Goal: Communication & Community: Participate in discussion

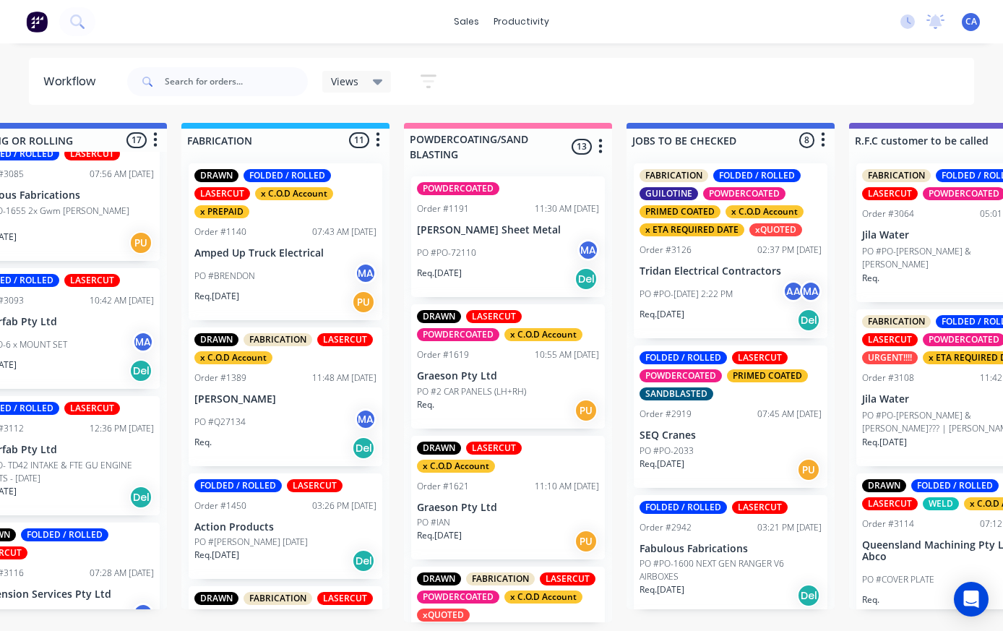
click at [746, 265] on p "Tridan Electrical Contractors" at bounding box center [731, 271] width 182 height 12
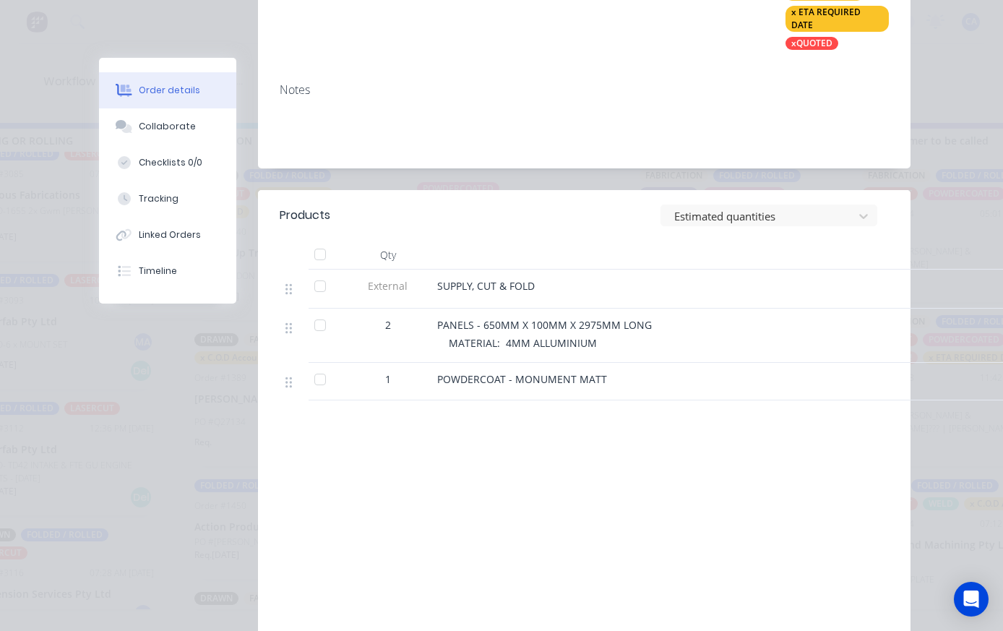
scroll to position [455, 0]
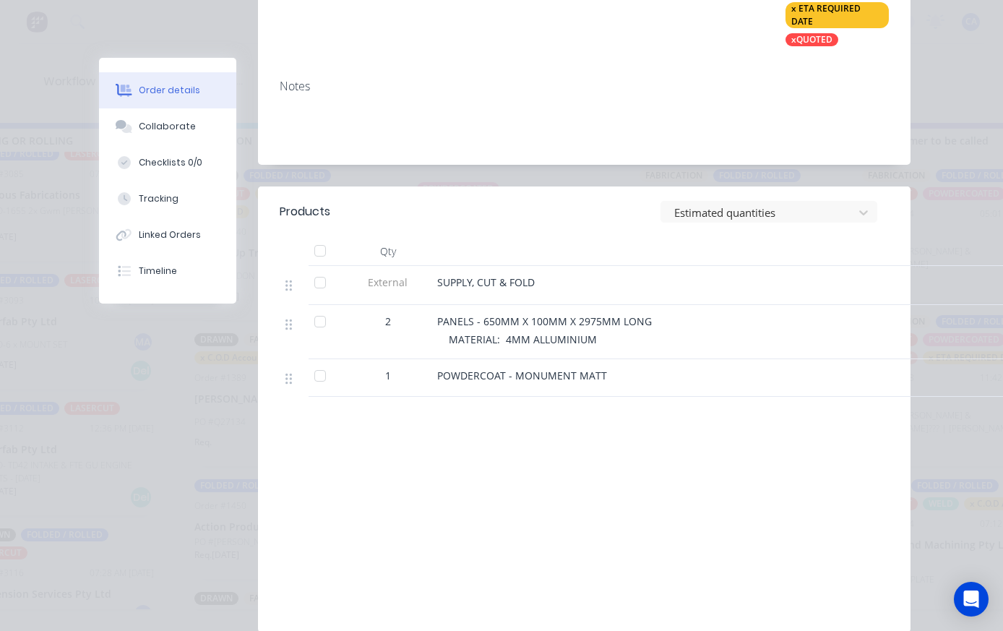
click at [211, 151] on button "Checklists 0/0" at bounding box center [167, 163] width 137 height 36
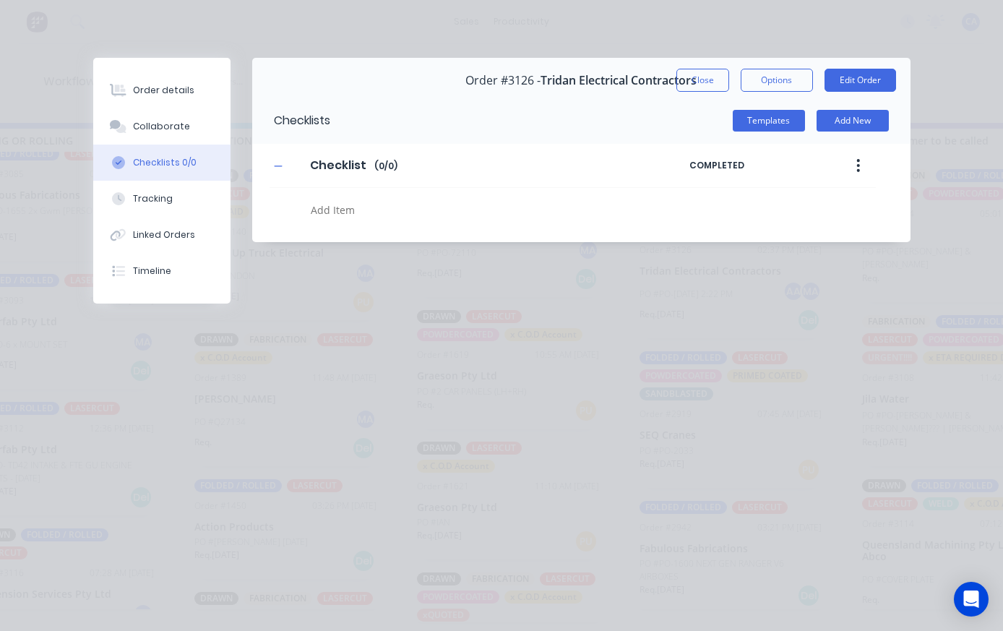
type textarea "x"
click at [188, 135] on button "Collaborate" at bounding box center [161, 126] width 137 height 36
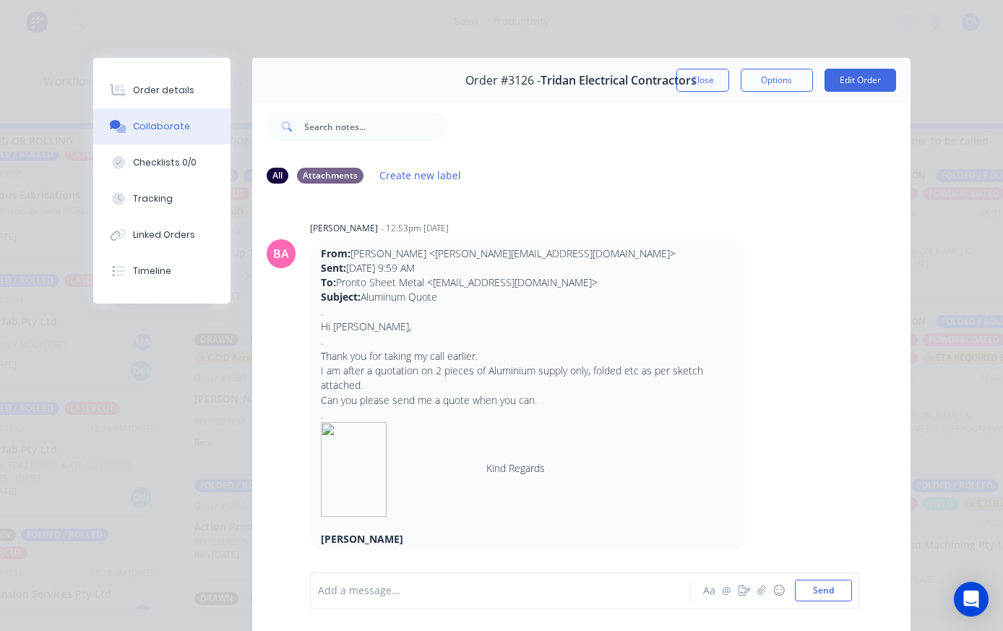
click at [713, 82] on button "Close" at bounding box center [702, 80] width 53 height 23
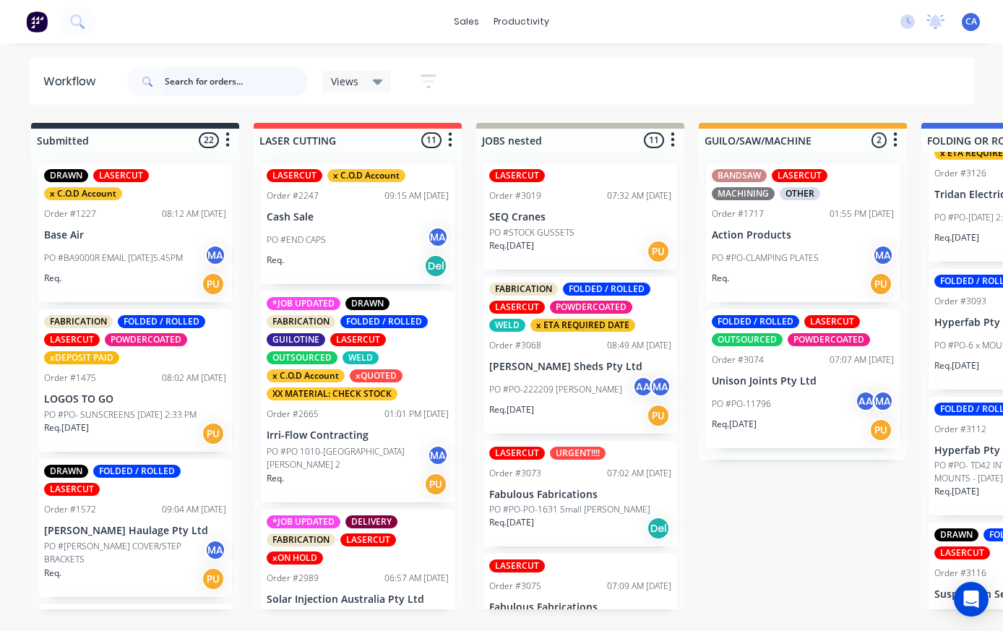
click at [223, 82] on input "text" at bounding box center [236, 81] width 143 height 29
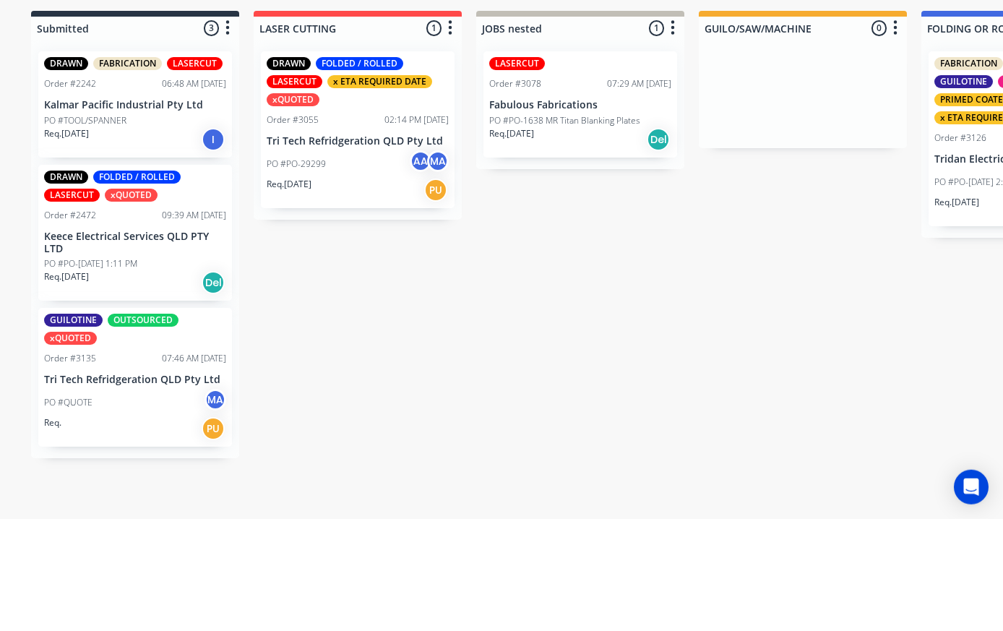
click at [365, 247] on p "Tri Tech Refridgeration QLD Pty Ltd" at bounding box center [358, 253] width 182 height 12
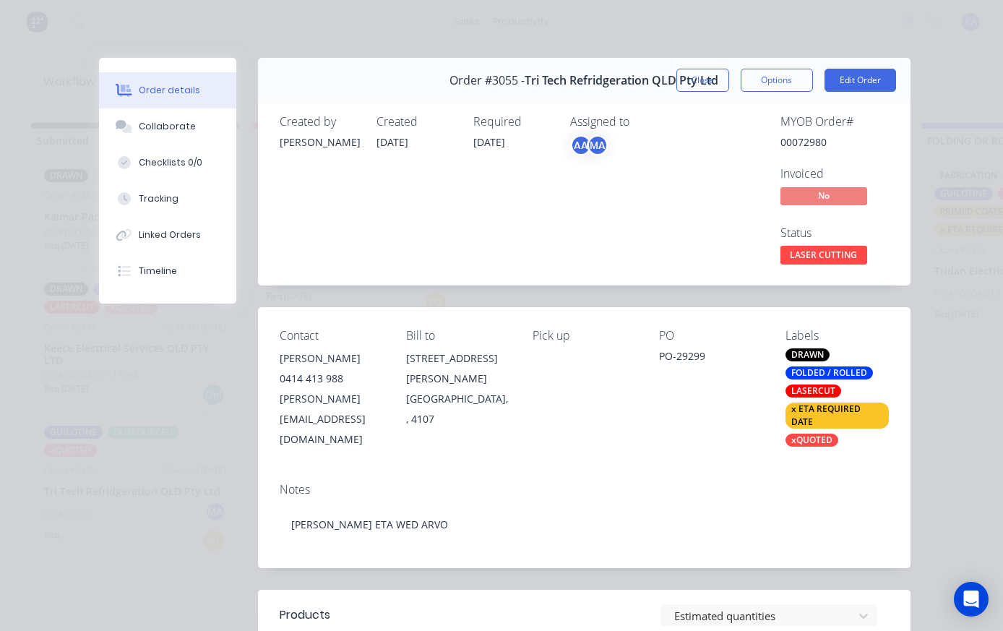
click at [189, 142] on button "Collaborate" at bounding box center [167, 126] width 137 height 36
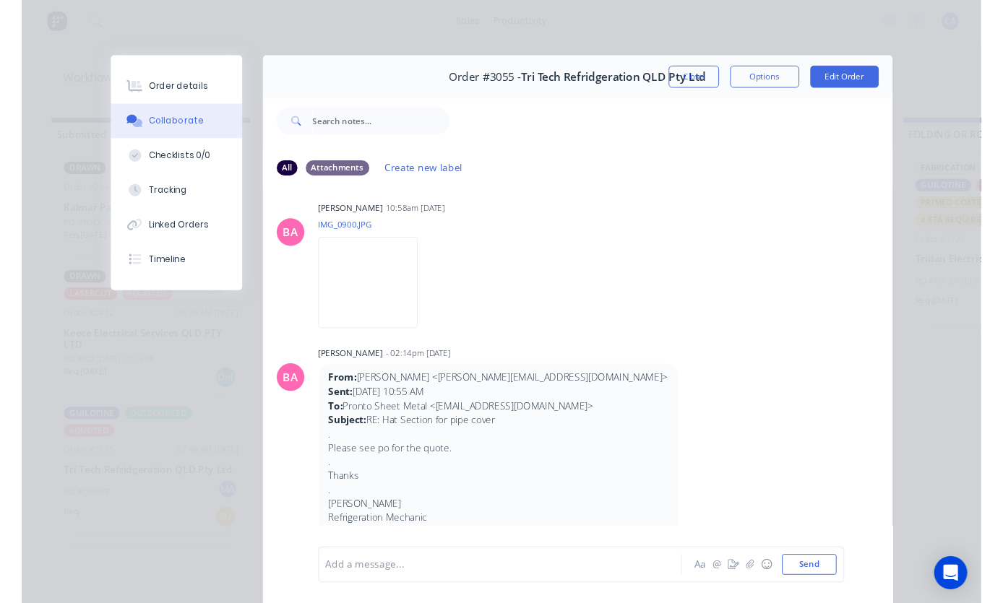
scroll to position [653, 0]
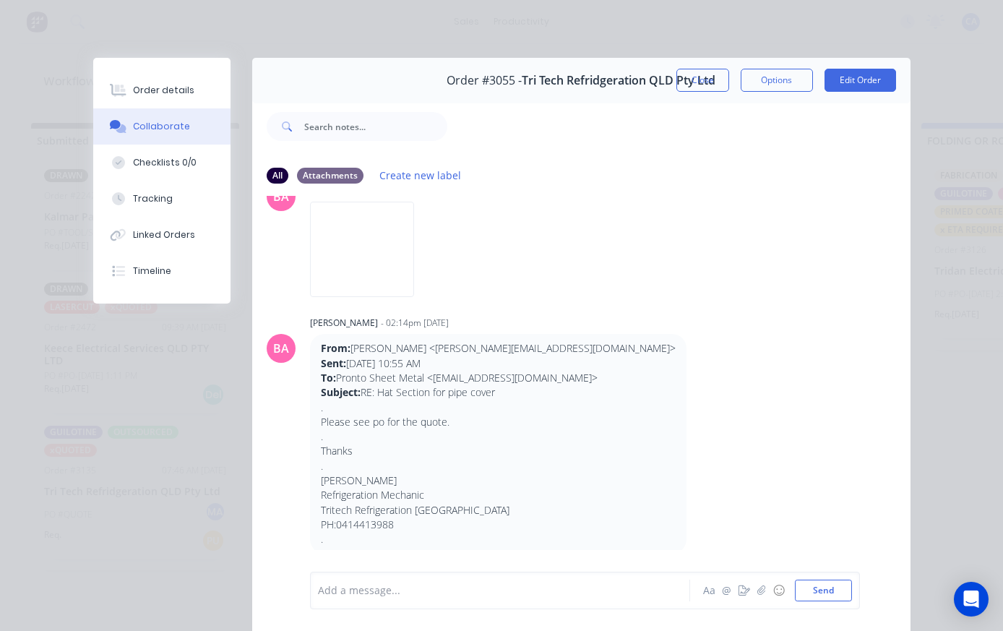
click at [376, 288] on img at bounding box center [362, 249] width 104 height 95
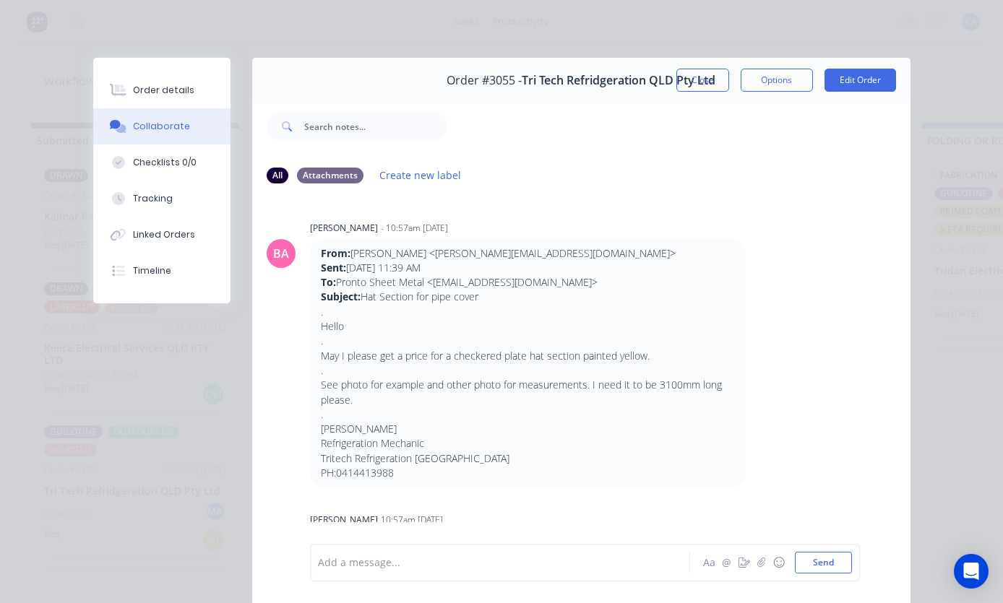
scroll to position [0, 0]
click at [137, 90] on div "Order details" at bounding box center [163, 90] width 61 height 13
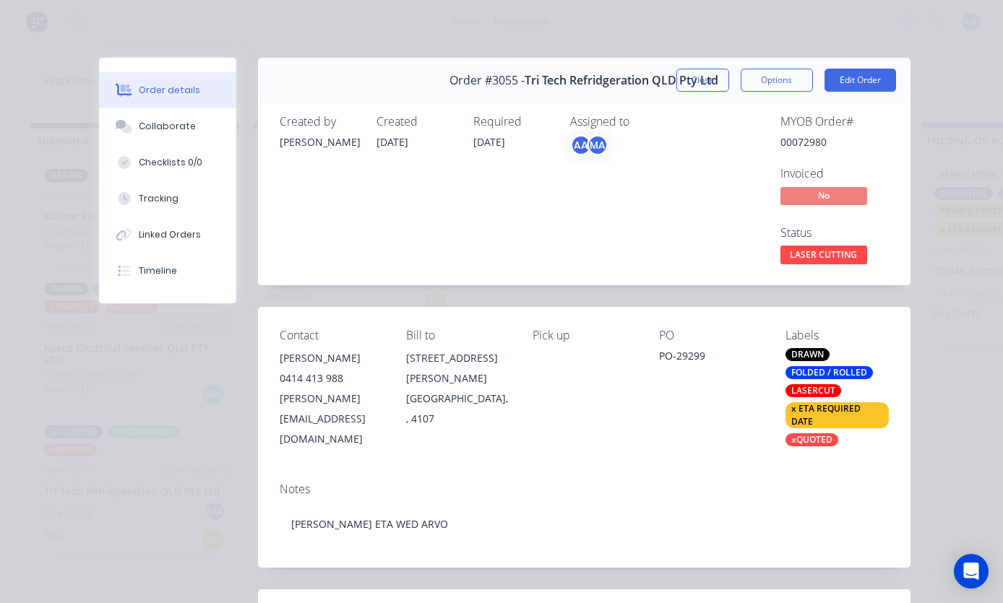
click at [707, 84] on button "Close" at bounding box center [702, 80] width 53 height 23
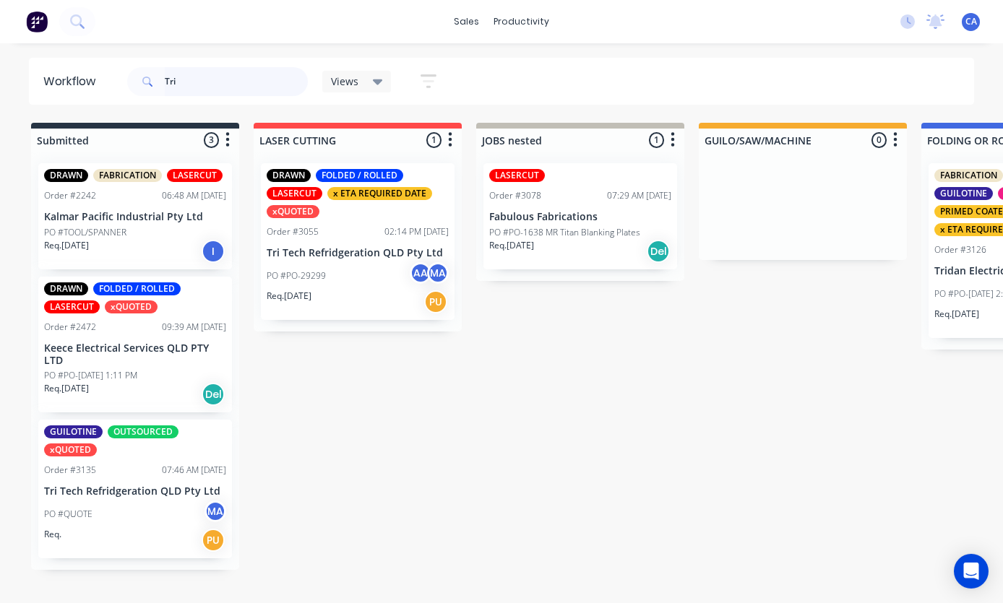
scroll to position [26, 0]
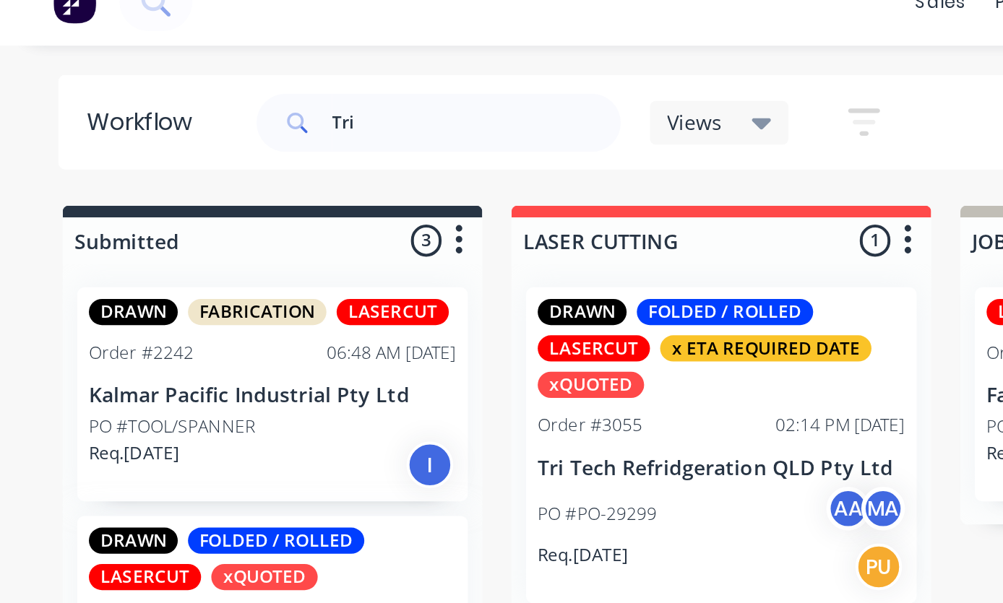
click at [466, 58] on div "Workflow Tri Views Save new view None (Default) edit Show/Hide statuses Show li…" at bounding box center [501, 316] width 1003 height 517
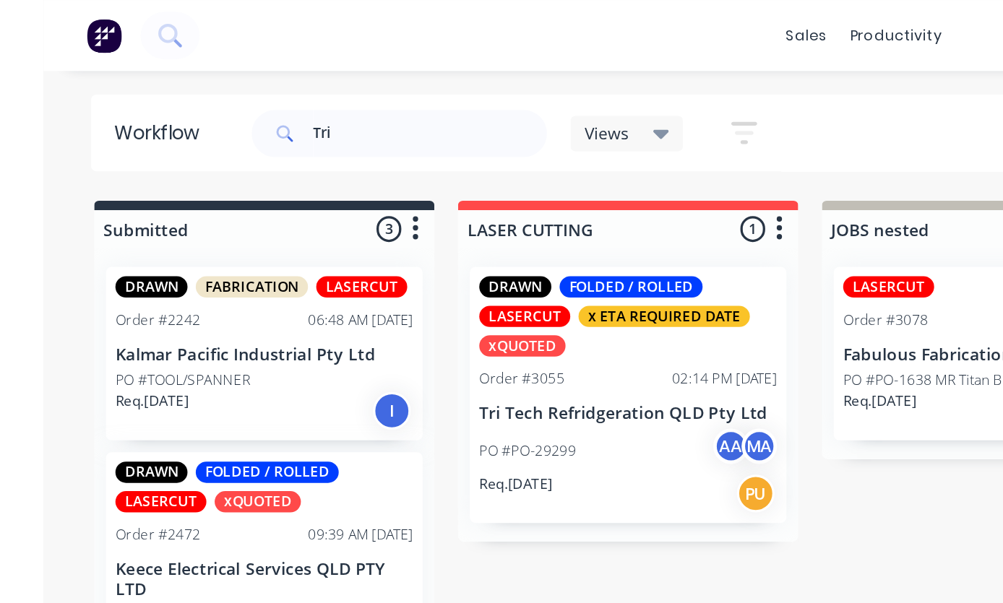
scroll to position [0, 0]
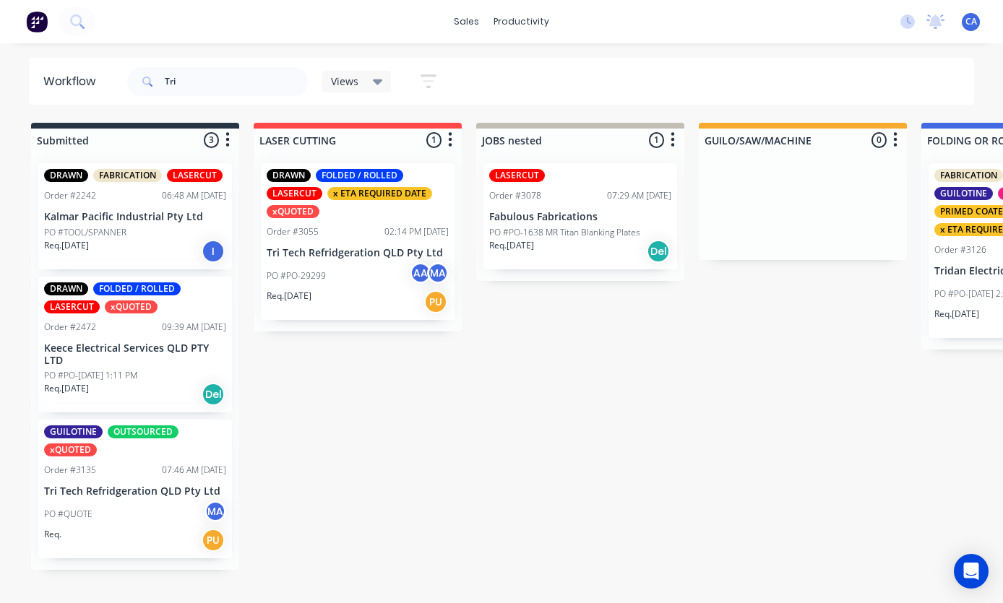
click at [361, 248] on p "Tri Tech Refridgeration QLD Pty Ltd" at bounding box center [358, 253] width 182 height 12
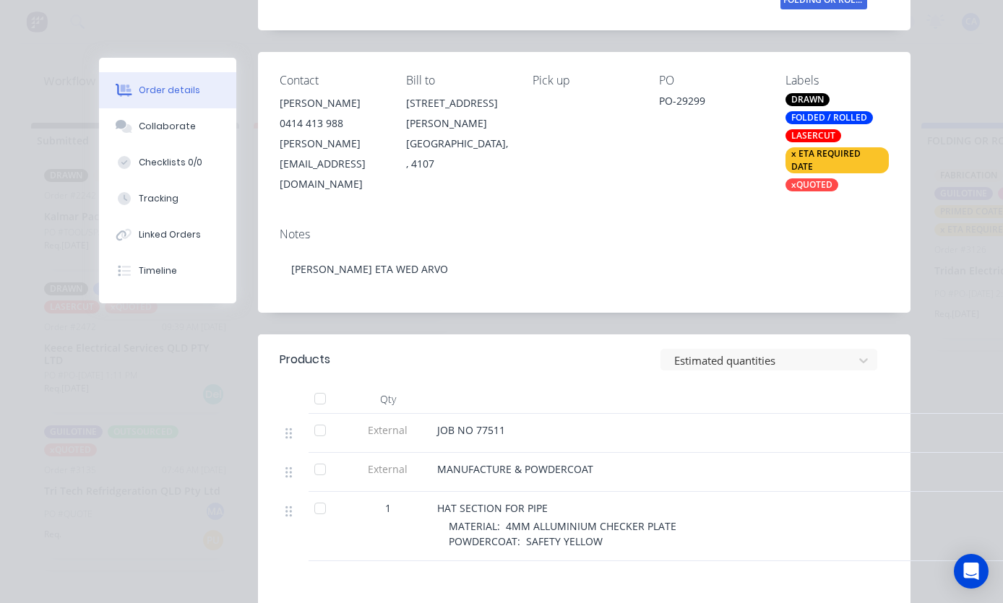
scroll to position [259, 0]
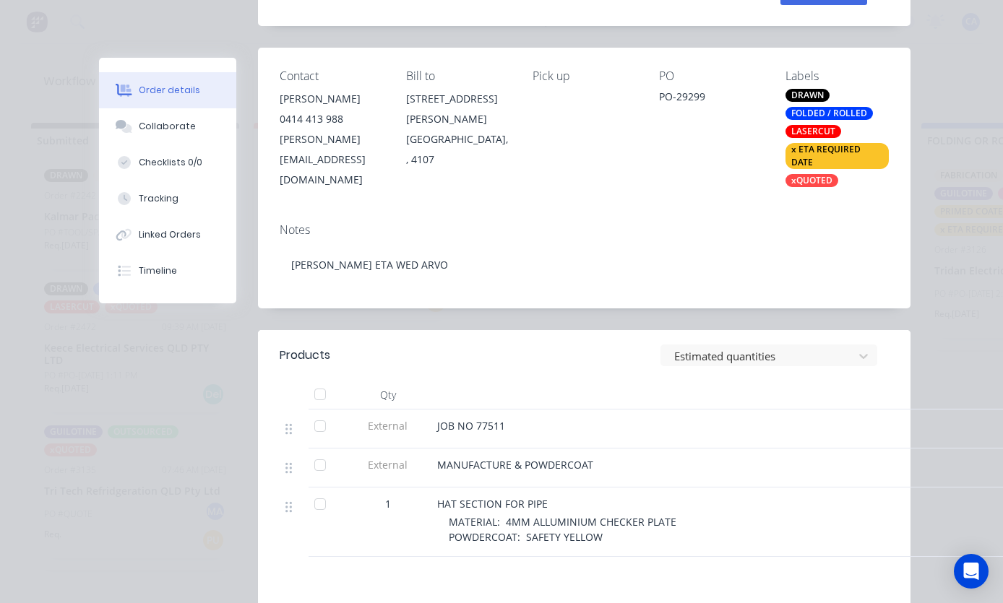
click at [194, 121] on div "Collaborate" at bounding box center [167, 126] width 57 height 13
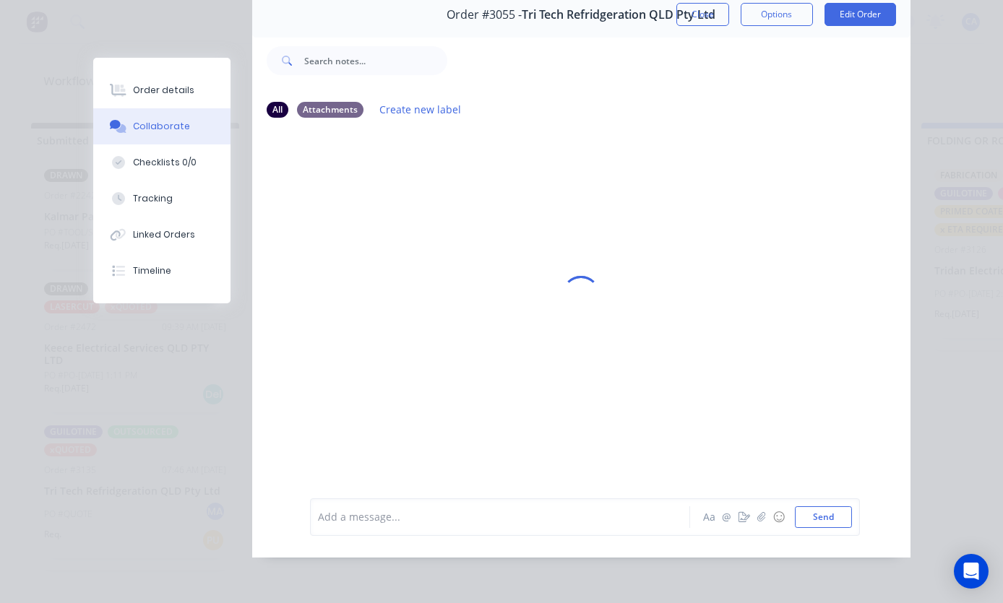
scroll to position [0, 0]
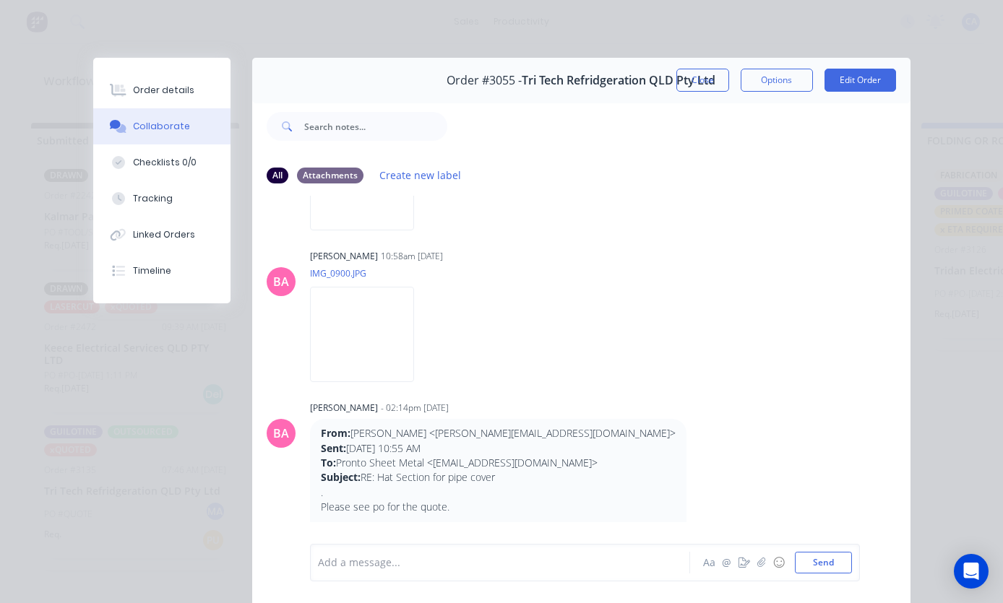
click at [751, 564] on button "button" at bounding box center [744, 562] width 17 height 17
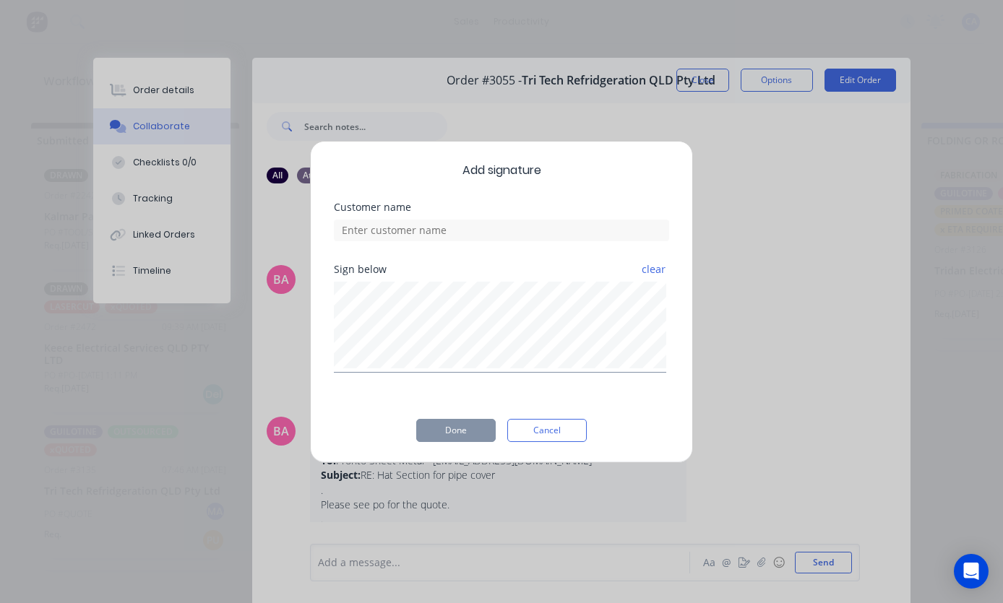
scroll to position [572, 0]
click at [554, 422] on button "Cancel" at bounding box center [546, 430] width 79 height 23
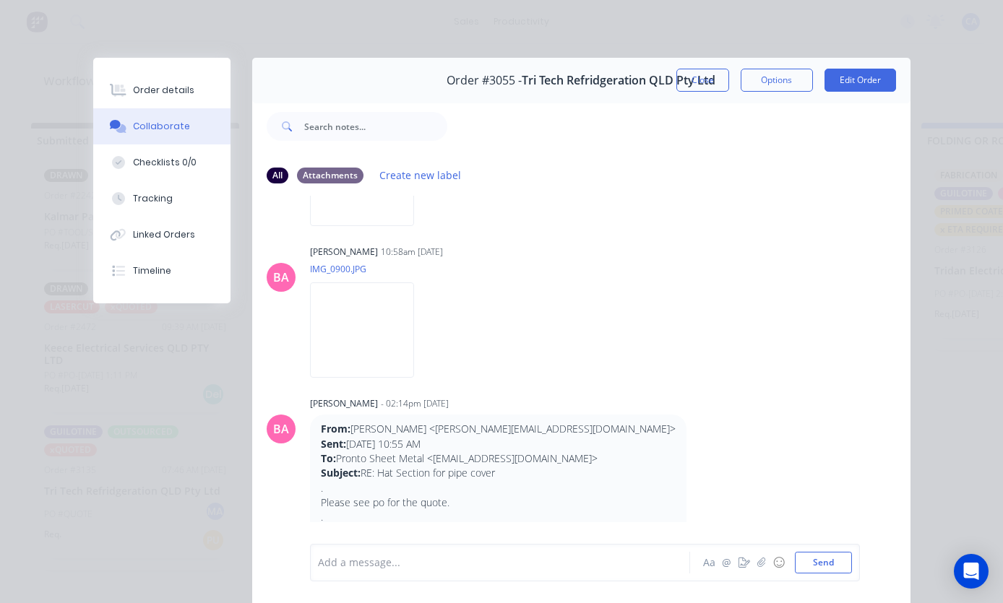
click at [770, 563] on button "☺" at bounding box center [778, 562] width 17 height 17
click at [762, 559] on icon "button" at bounding box center [761, 563] width 9 height 10
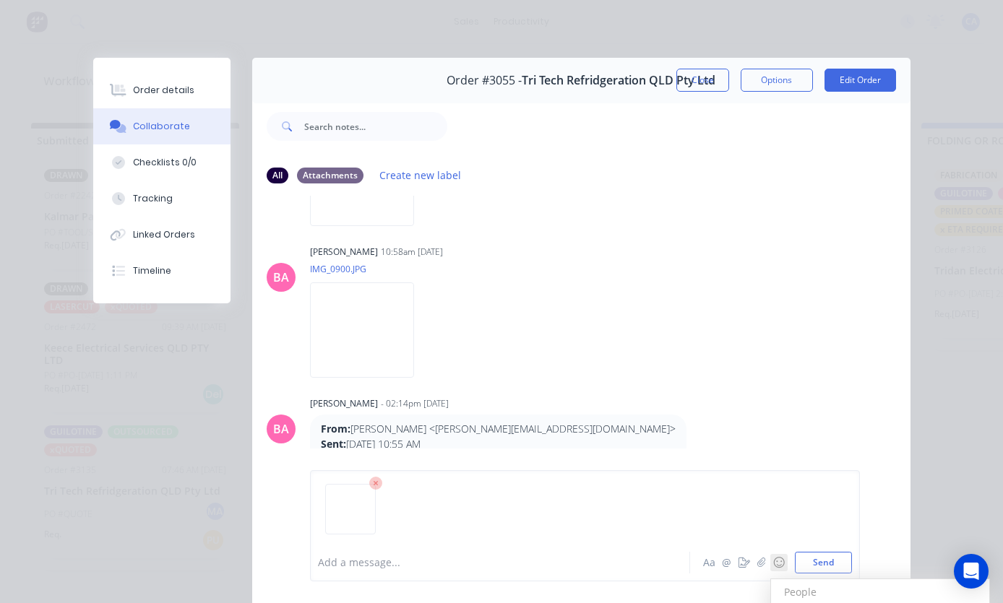
click at [831, 556] on button "Send" at bounding box center [823, 563] width 57 height 22
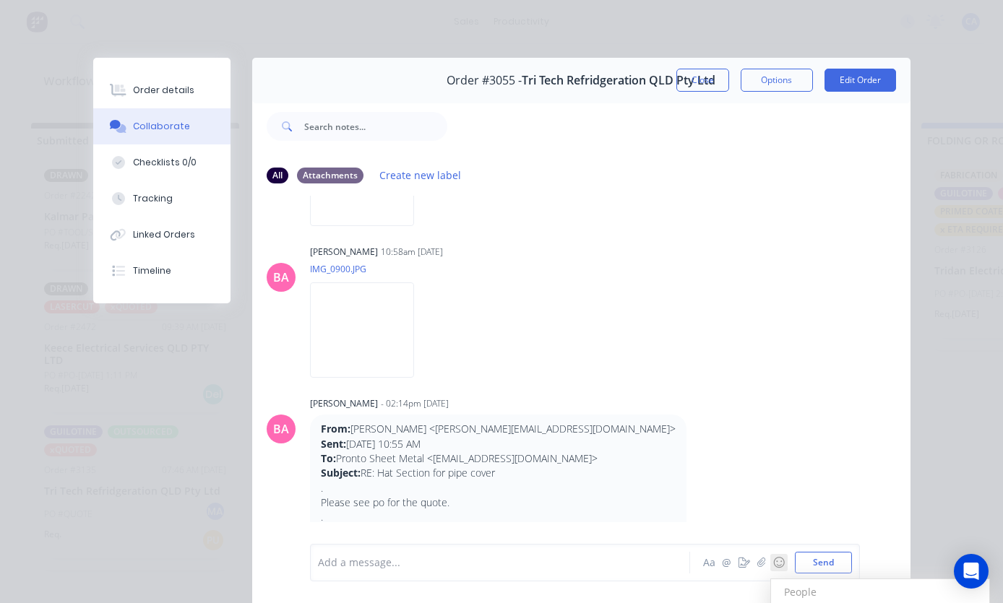
scroll to position [980, 0]
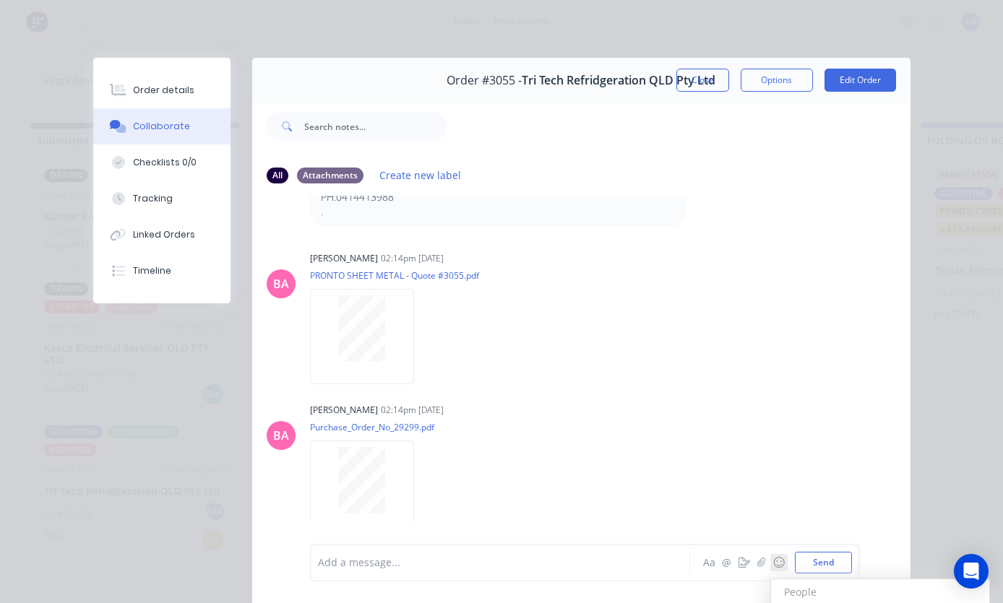
click at [697, 75] on button "Close" at bounding box center [702, 80] width 53 height 23
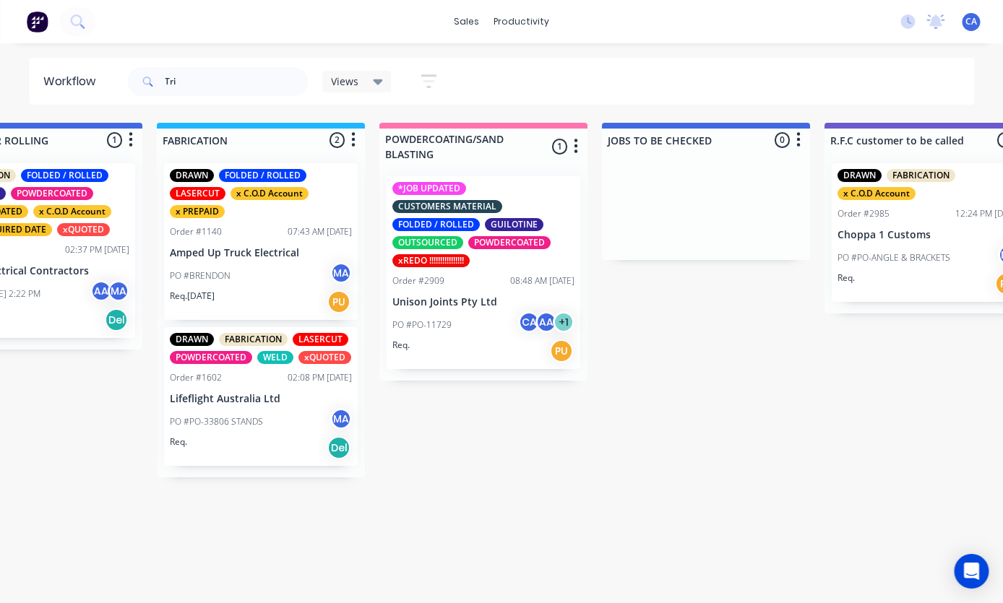
scroll to position [0, 1019]
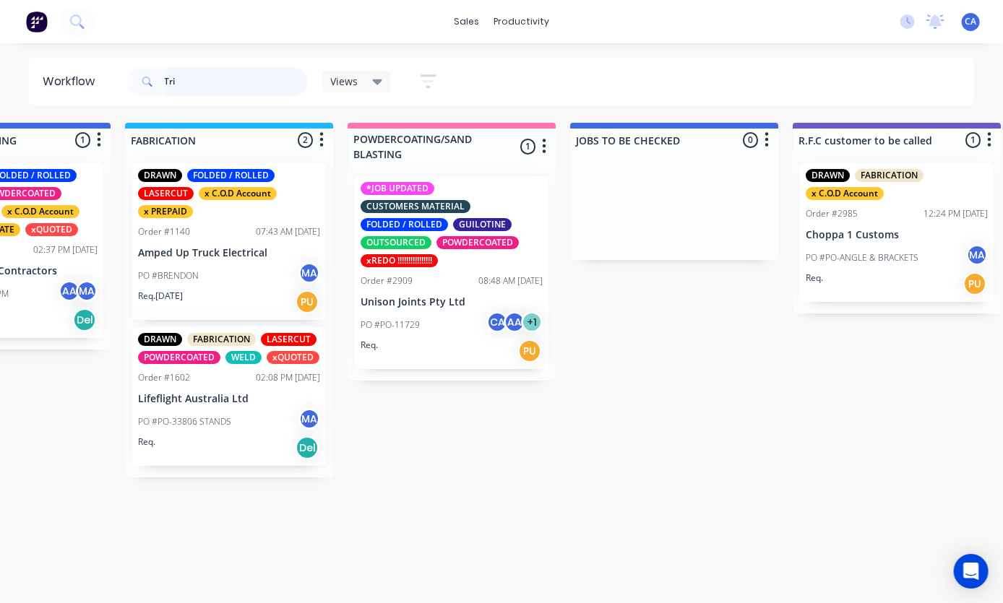
click at [206, 91] on input "Tri" at bounding box center [236, 81] width 143 height 29
type input "T"
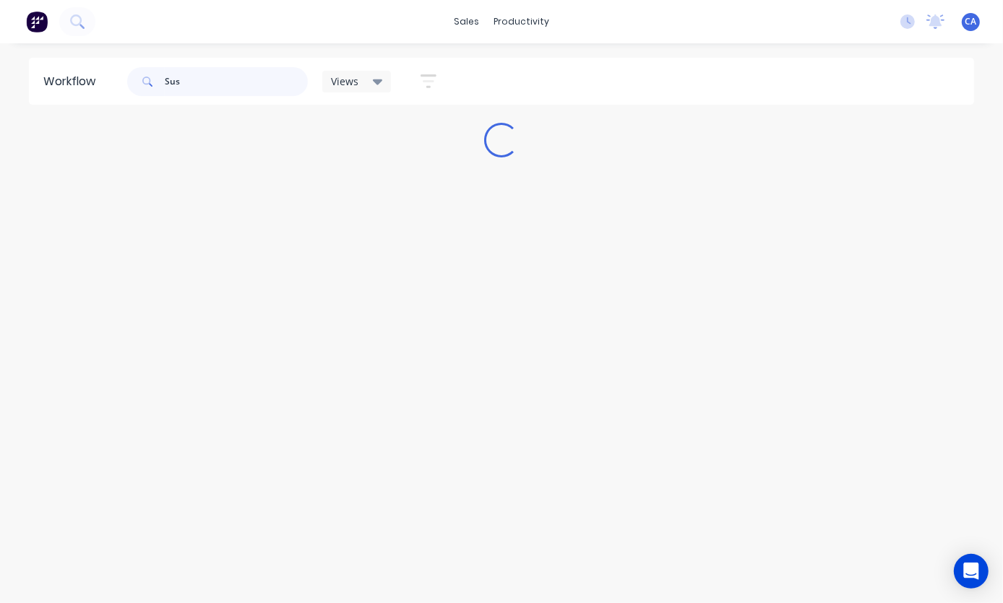
scroll to position [0, 0]
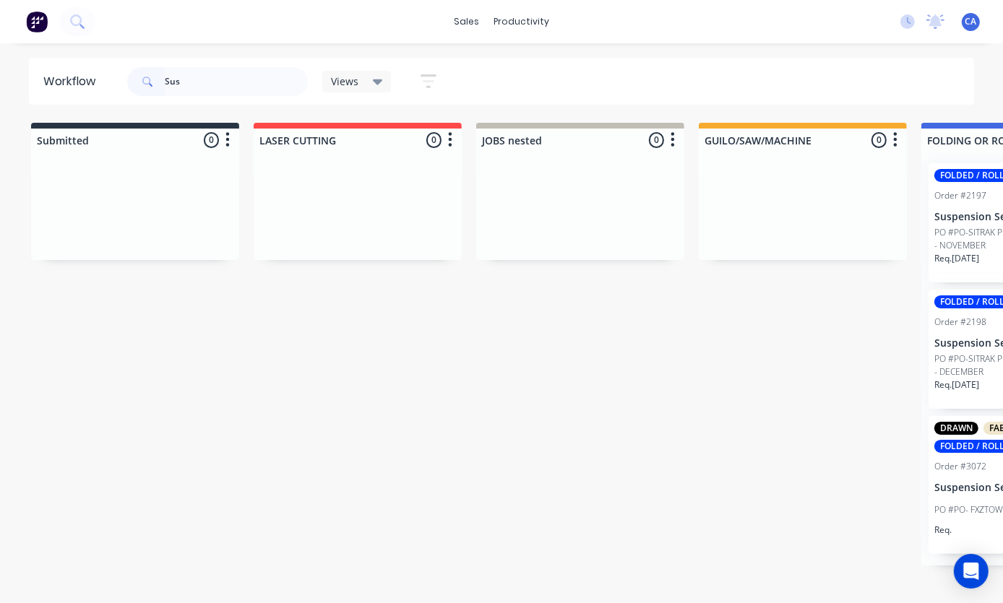
click at [915, 79] on div "Sus Views Save new view None (Default) edit Show/Hide statuses Show line item c…" at bounding box center [549, 81] width 851 height 43
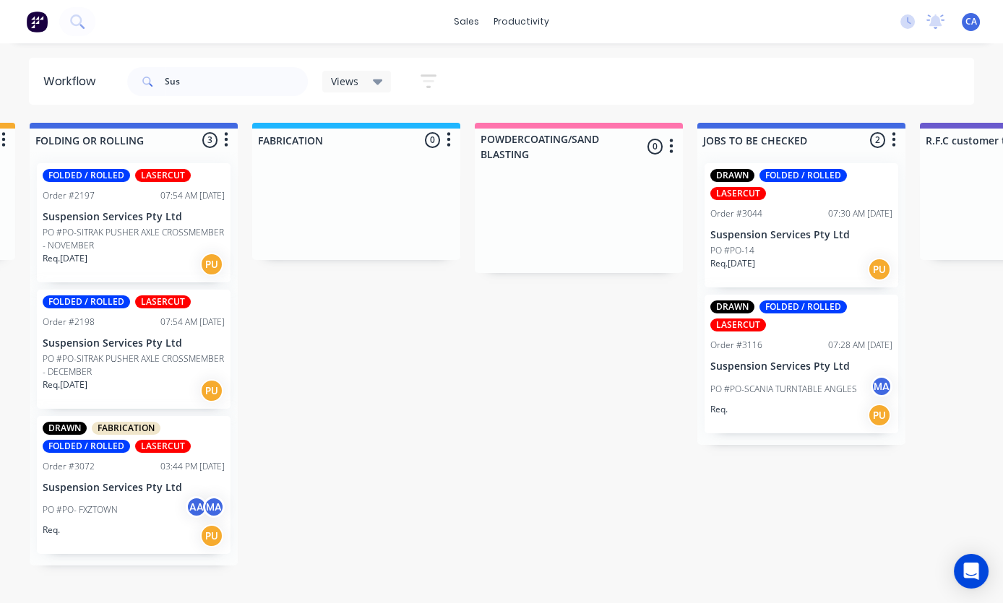
scroll to position [0, 892]
click at [819, 376] on div "PO #PO-SCANIA TURNTABLE ANGLES MA" at bounding box center [801, 389] width 182 height 27
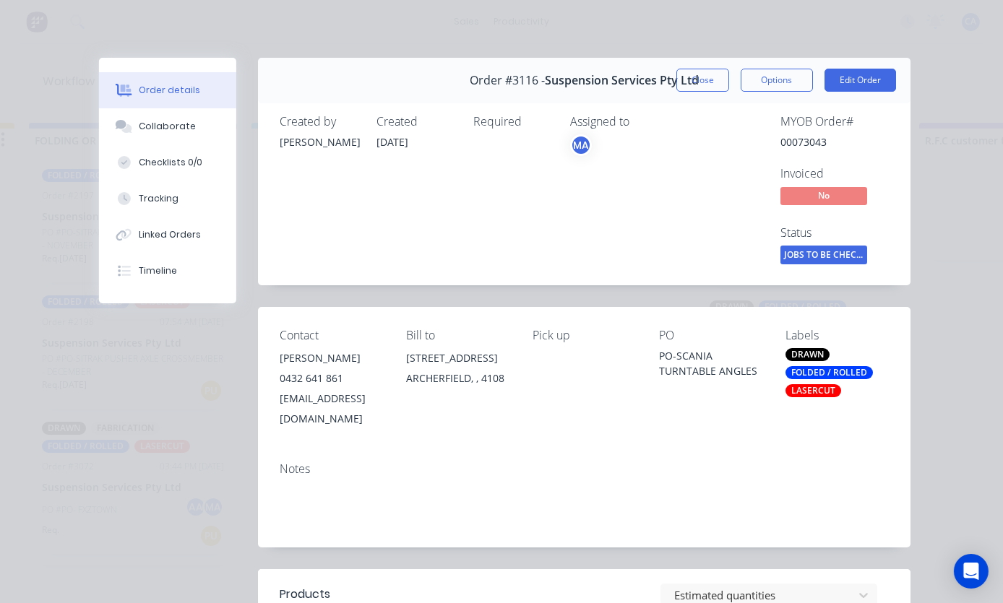
click at [149, 126] on div "Collaborate" at bounding box center [167, 126] width 57 height 13
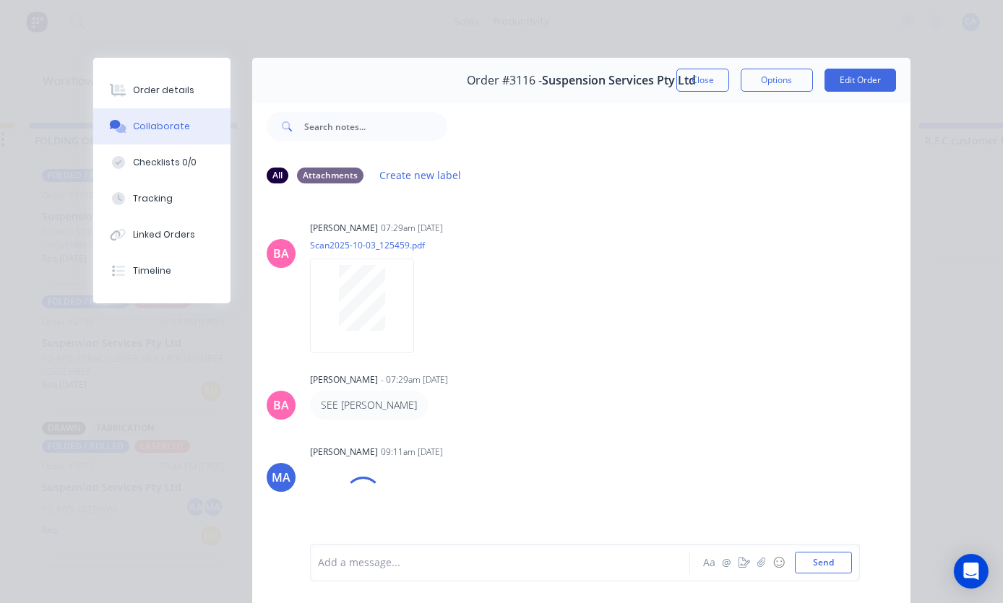
click at [758, 558] on icon "button" at bounding box center [761, 563] width 9 height 10
click at [830, 564] on button "Send" at bounding box center [823, 563] width 57 height 22
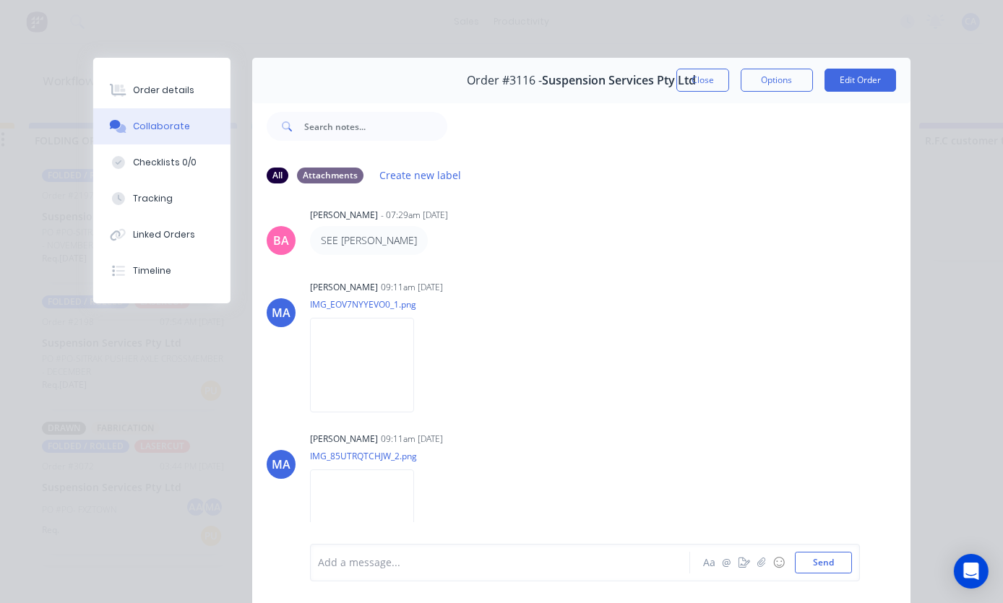
click at [705, 75] on button "Close" at bounding box center [702, 80] width 53 height 23
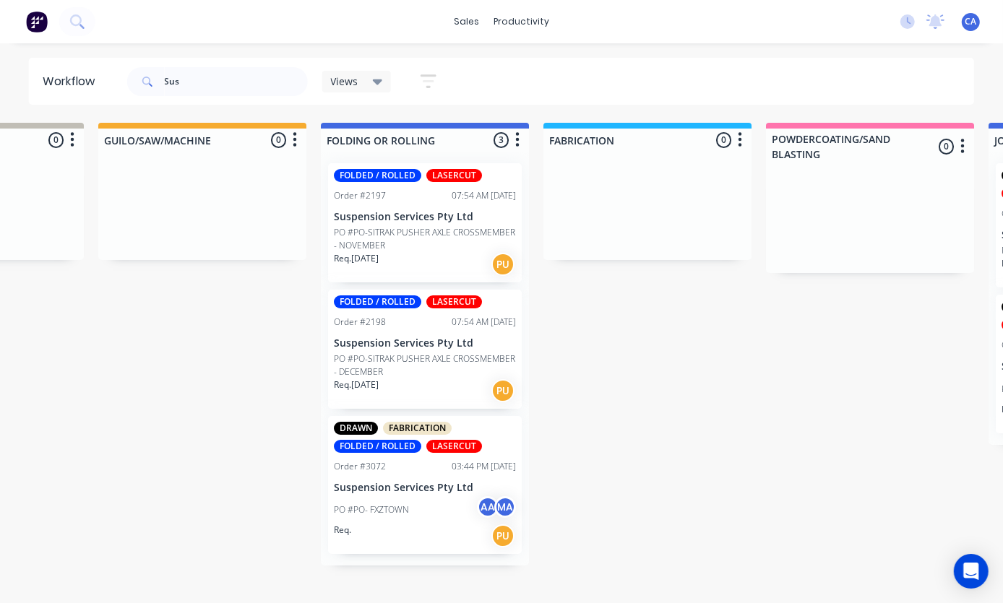
scroll to position [0, 575]
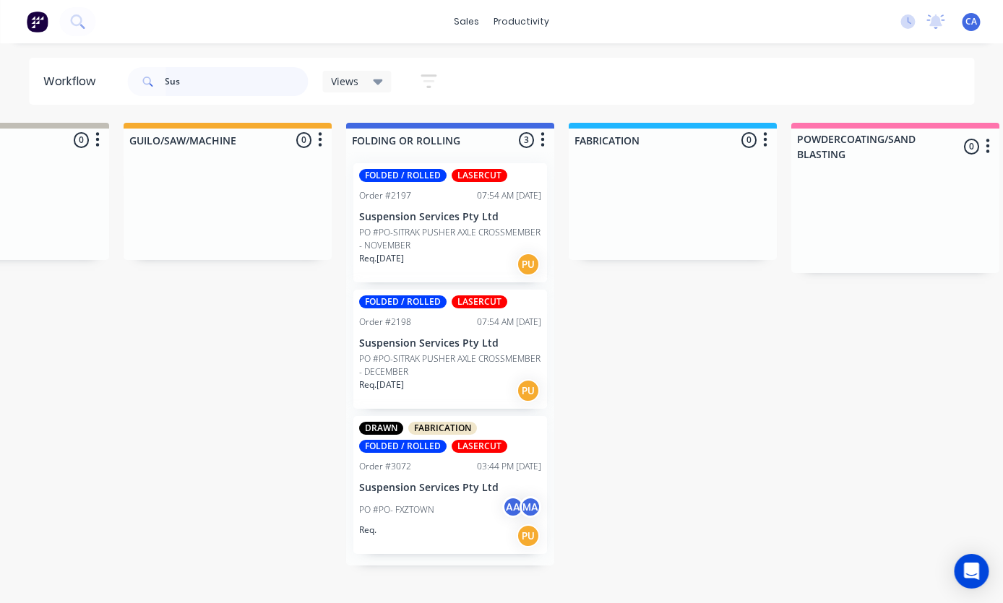
click at [251, 77] on input "Sus" at bounding box center [236, 81] width 143 height 29
type input "S"
click at [845, 64] on div "Views Save new view None (Default) edit Show/Hide statuses Show line item cards…" at bounding box center [549, 81] width 851 height 43
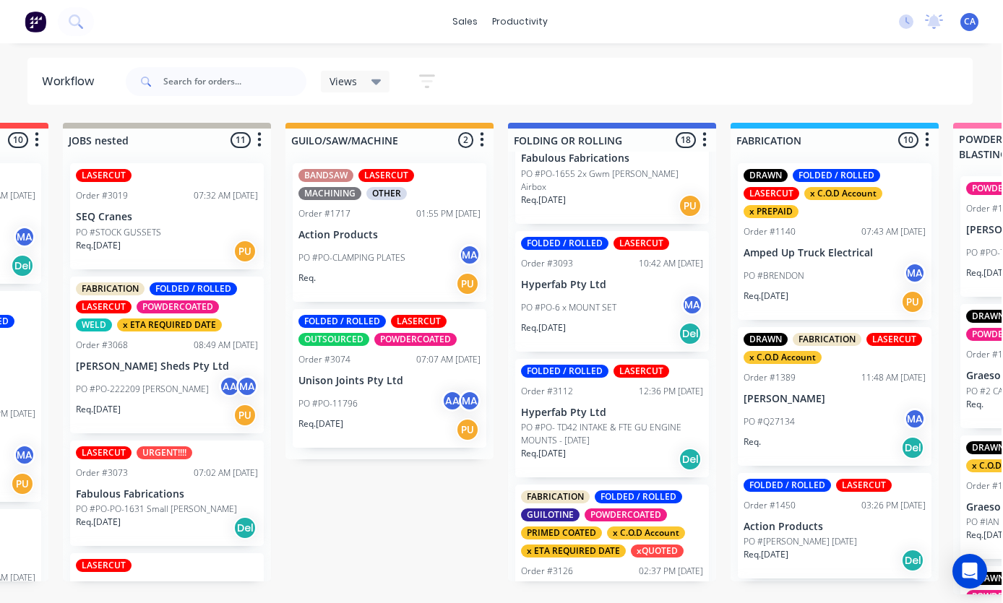
scroll to position [2016, 0]
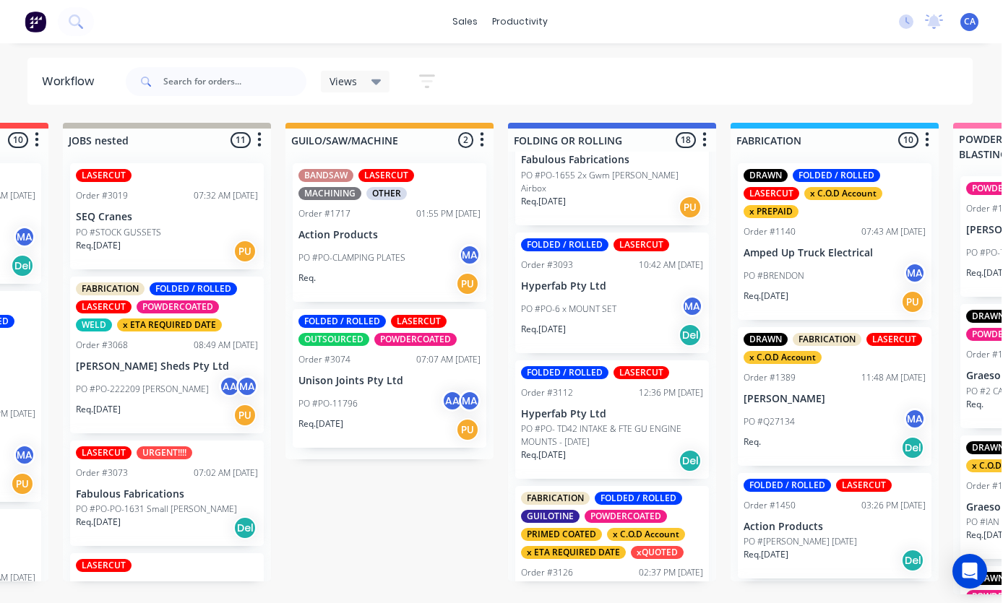
click at [633, 530] on div "FABRICATION FOLDED / ROLLED GUILOTINE POWDERCOATED PRIMED COATED x C.O.D Accoun…" at bounding box center [614, 573] width 194 height 175
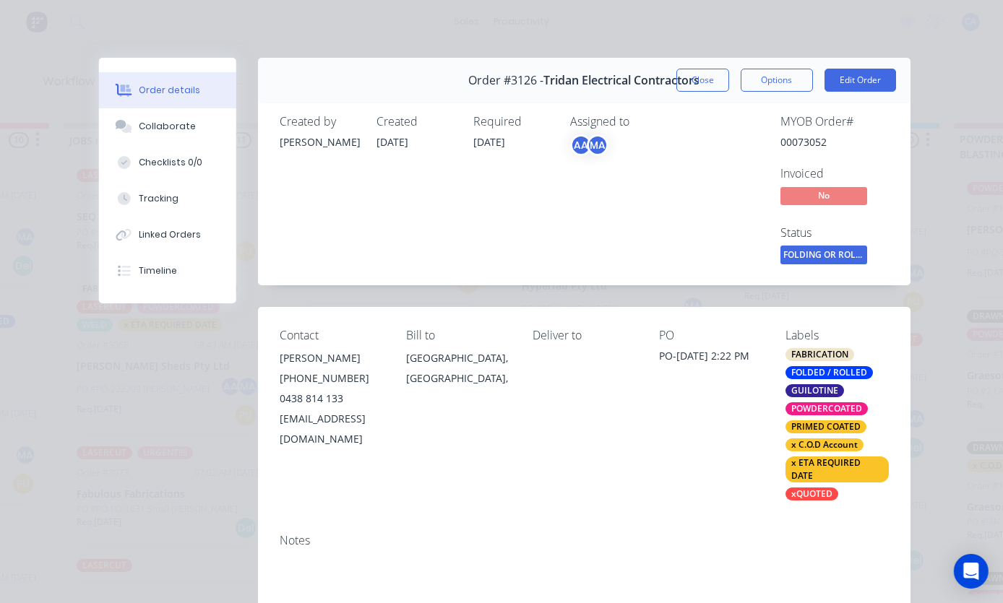
click at [150, 127] on div "Collaborate" at bounding box center [167, 126] width 57 height 13
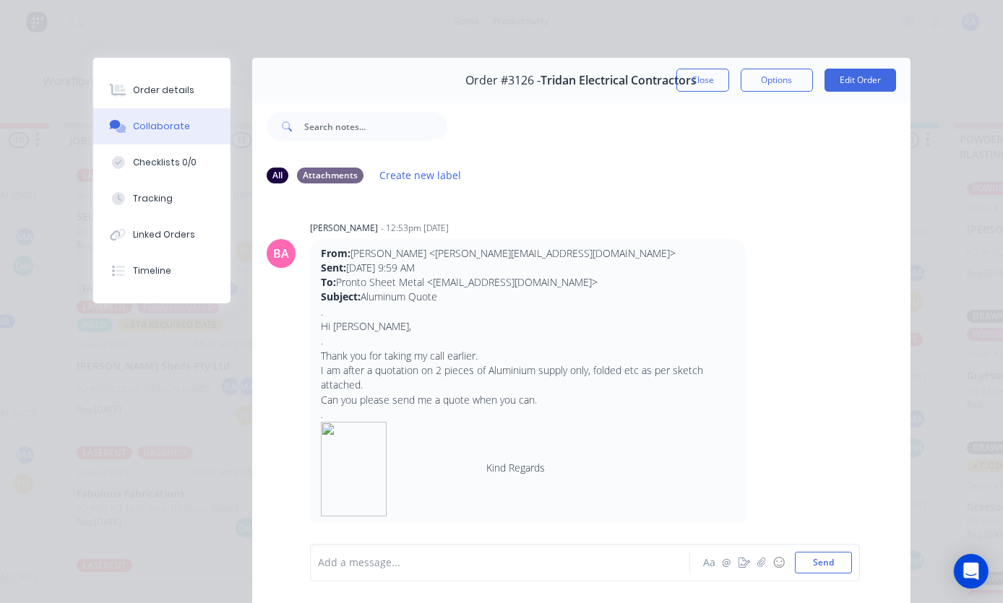
click at [758, 561] on icon "button" at bounding box center [761, 563] width 9 height 10
click at [827, 562] on button "Send" at bounding box center [823, 563] width 57 height 22
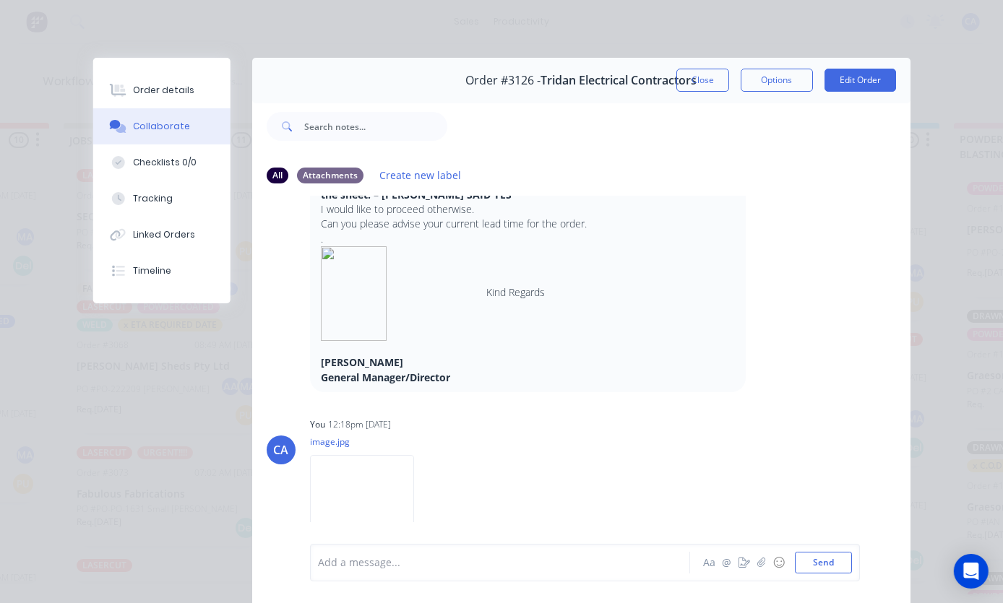
scroll to position [0, 0]
click at [697, 83] on button "Close" at bounding box center [702, 80] width 53 height 23
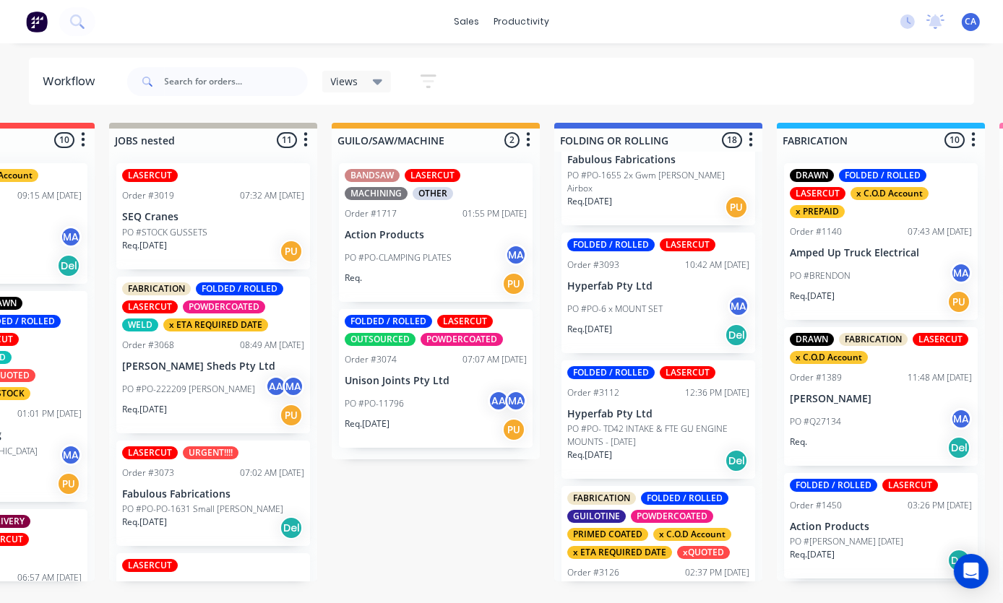
scroll to position [0, 369]
